Goal: Information Seeking & Learning: Learn about a topic

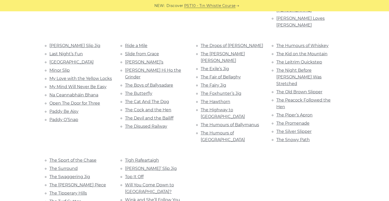
scroll to position [225, 0]
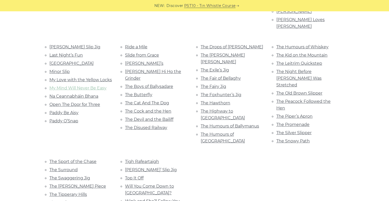
click at [98, 86] on link "My Mind Will Never Be Easy" at bounding box center [77, 88] width 57 height 5
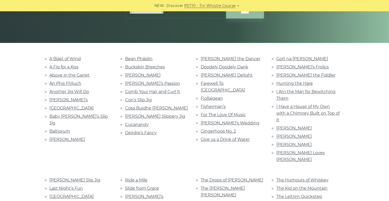
scroll to position [92, 0]
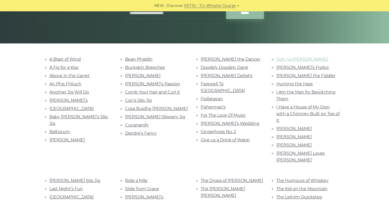
click at [289, 58] on link "Gort na [PERSON_NAME]" at bounding box center [302, 59] width 52 height 5
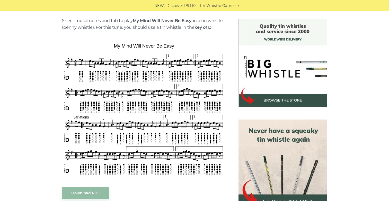
scroll to position [95, 0]
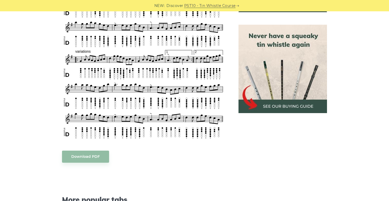
scroll to position [226, 0]
